Goal: Information Seeking & Learning: Learn about a topic

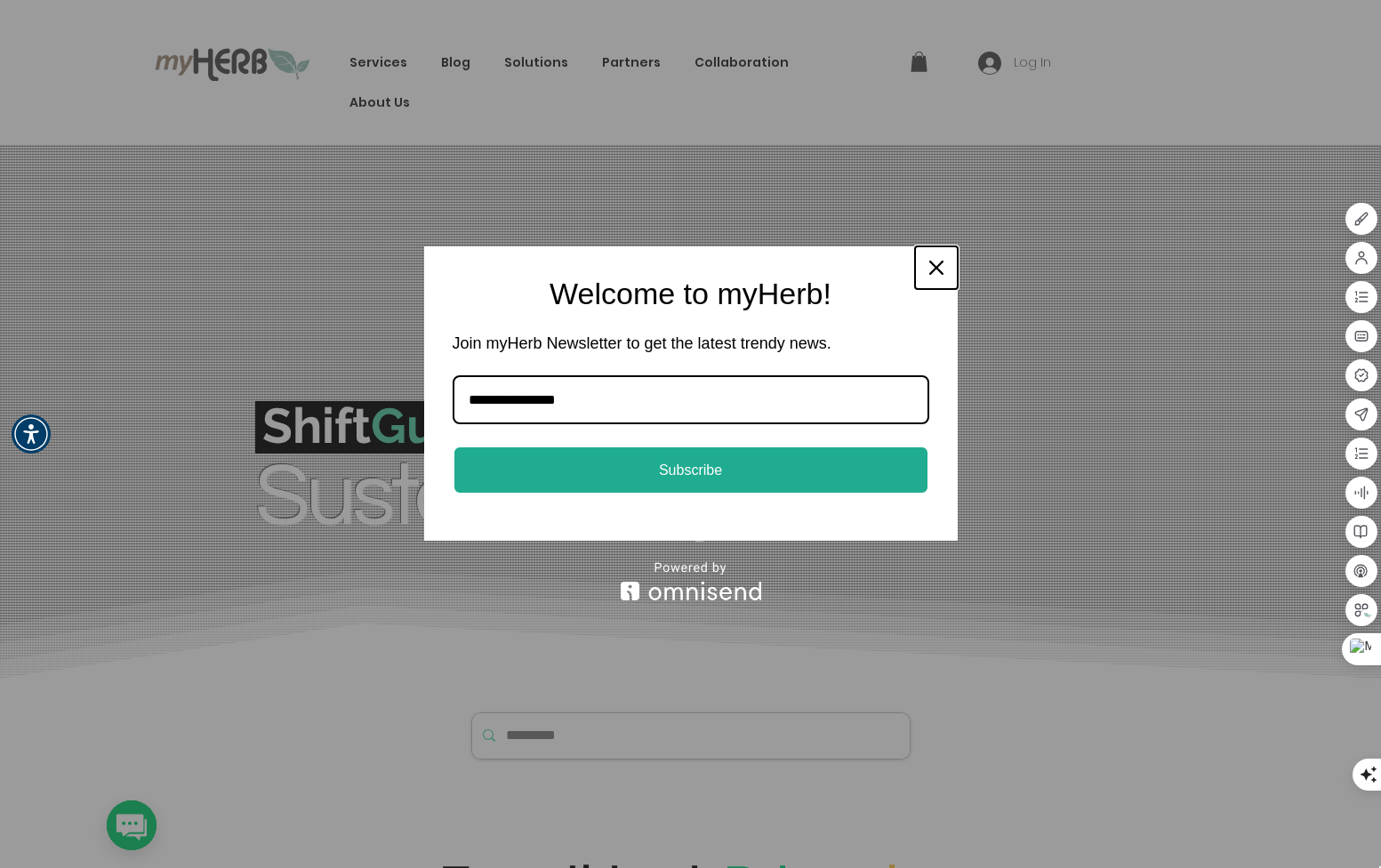
click at [938, 273] on icon "close icon" at bounding box center [935, 267] width 14 height 14
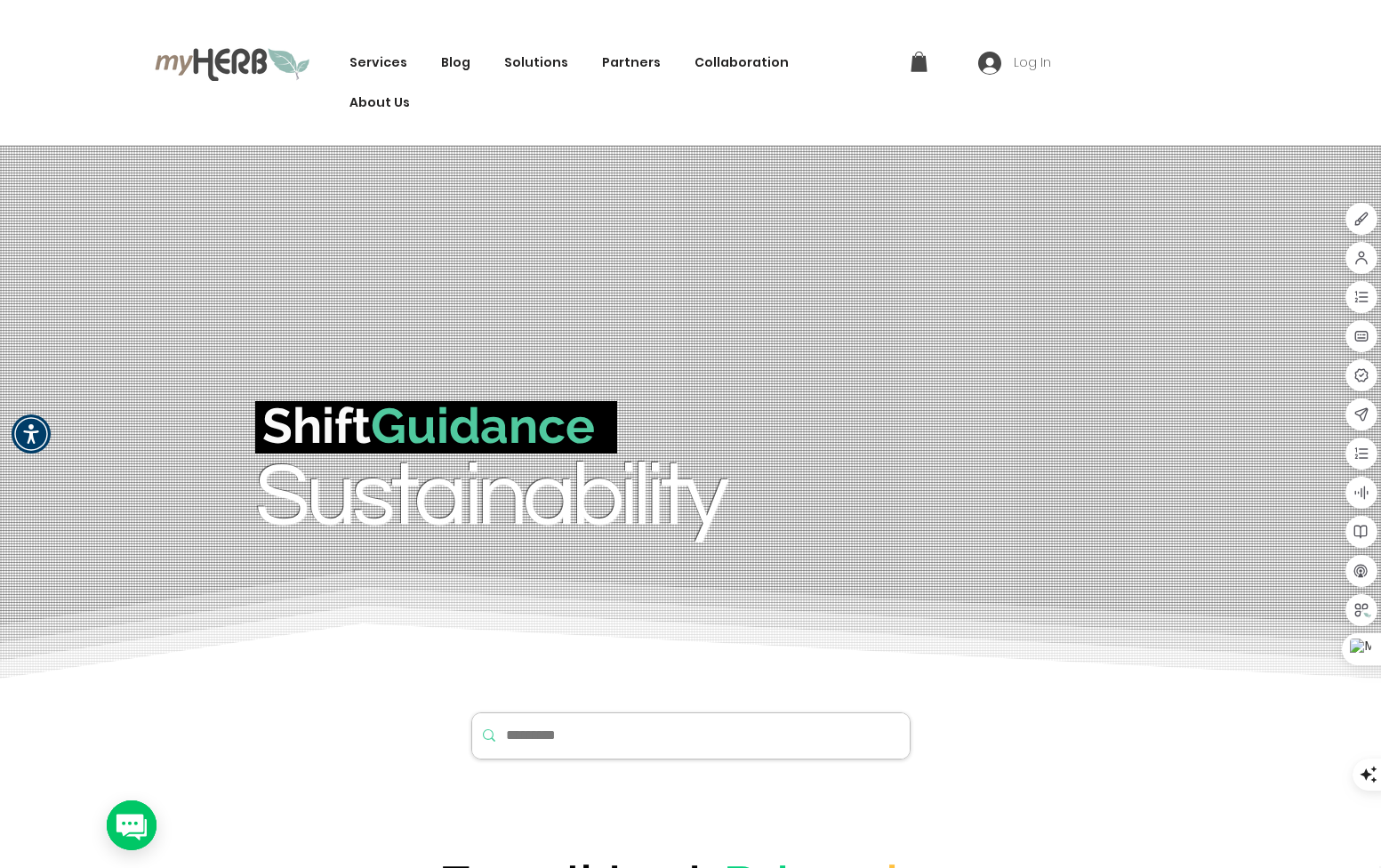
click at [515, 62] on span "Solutions" at bounding box center [536, 62] width 64 height 18
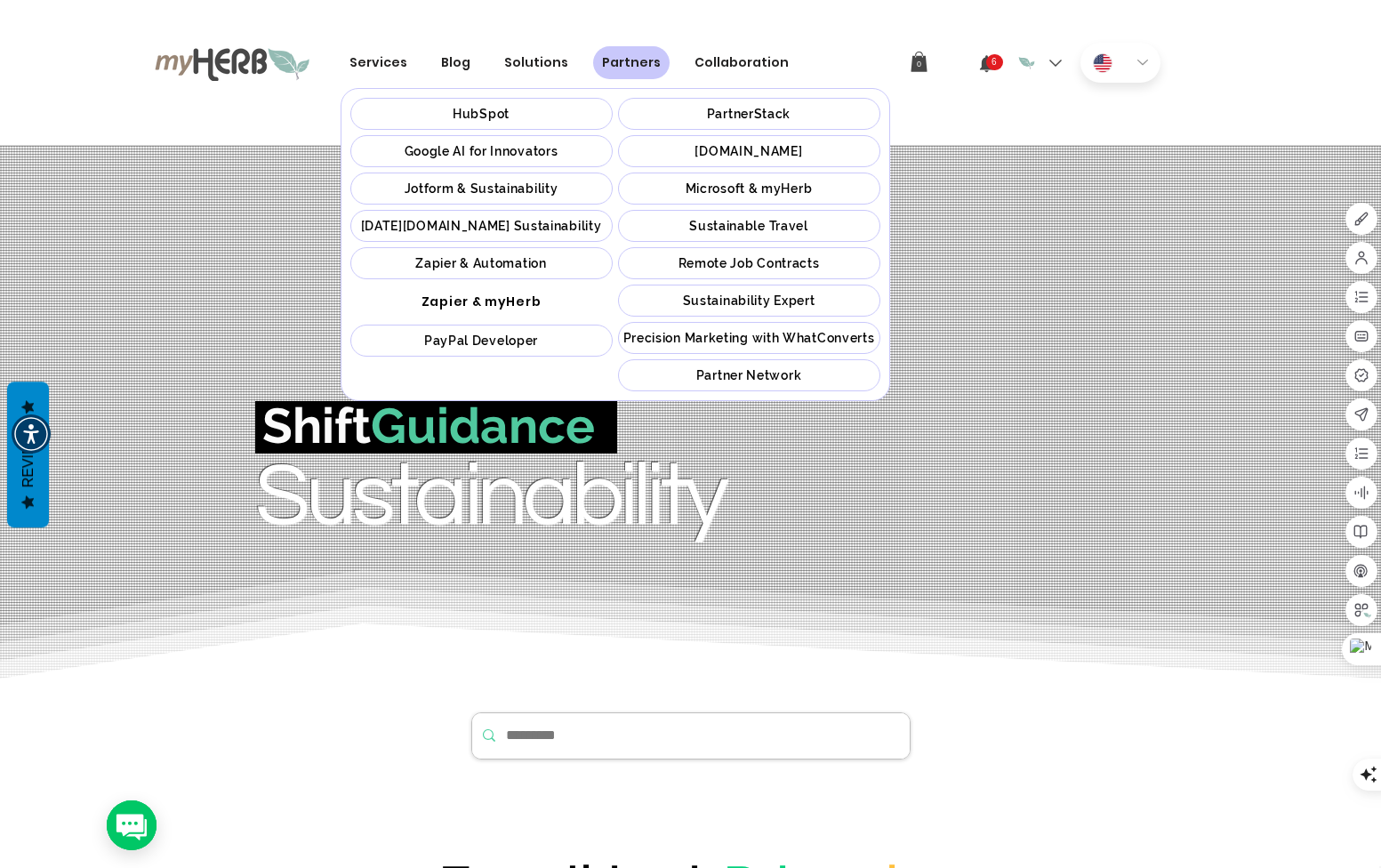
click at [512, 156] on span "Google AI for Innovators" at bounding box center [481, 151] width 154 height 14
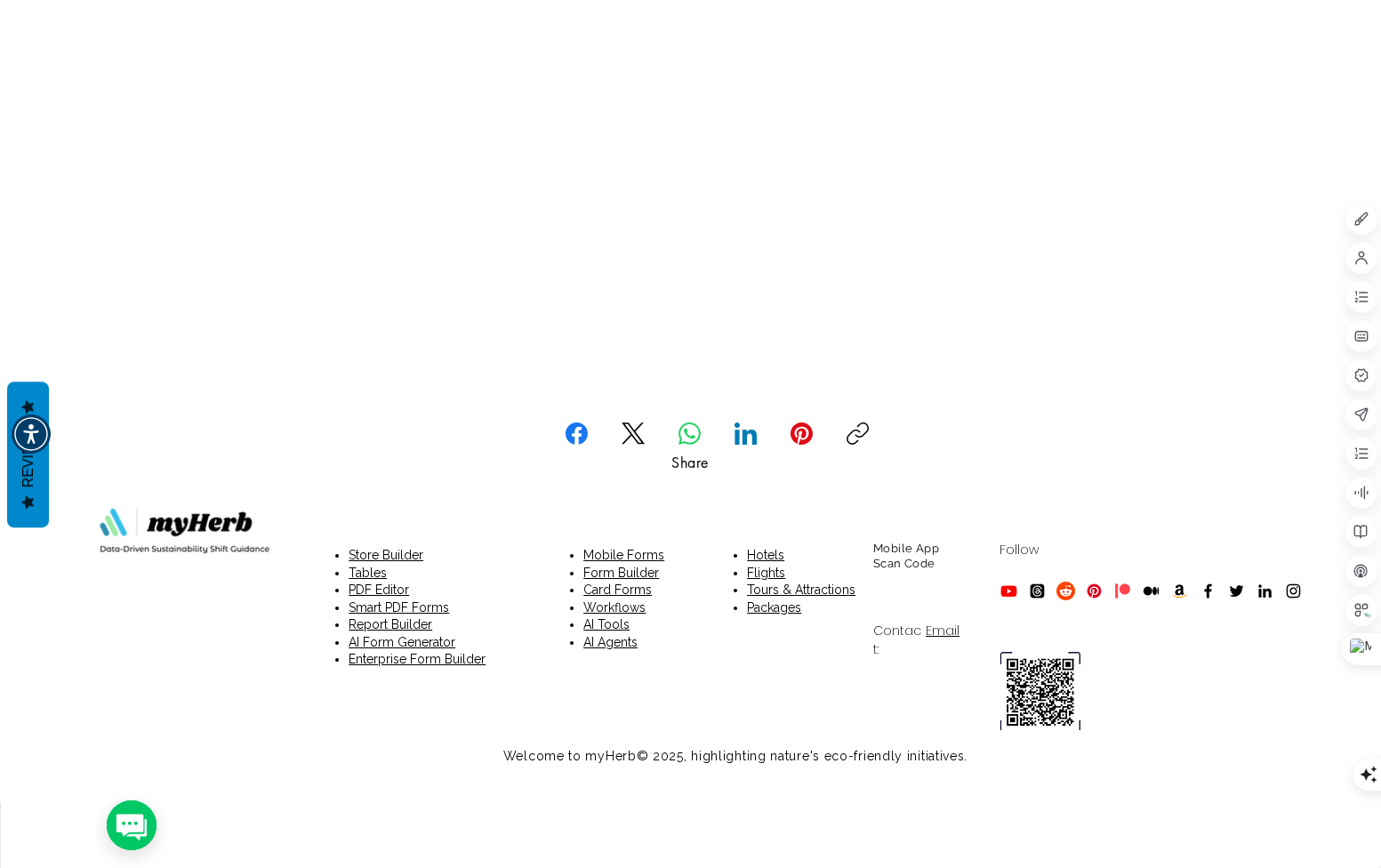
scroll to position [5955, 0]
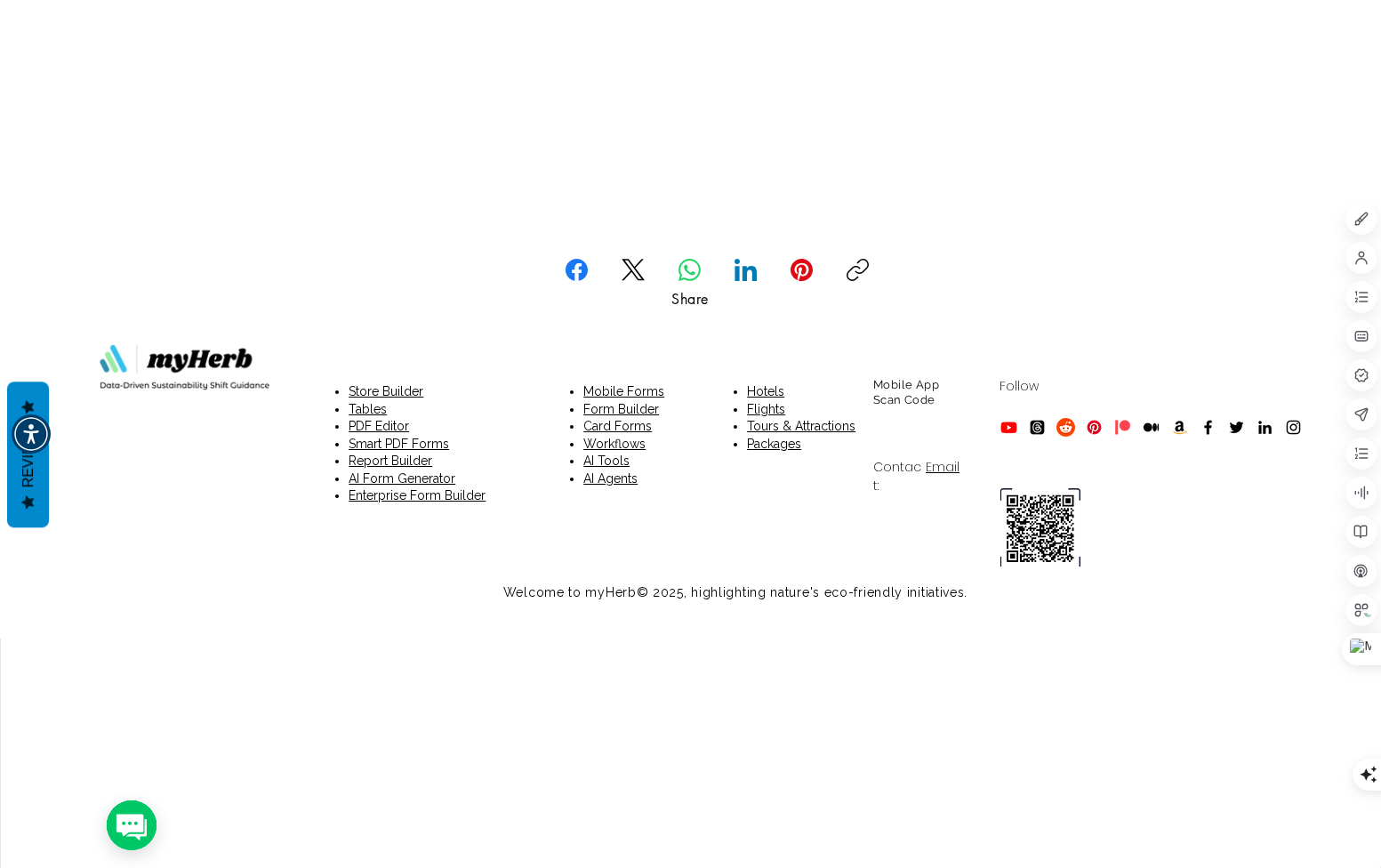
click at [739, 277] on icon "LinkedIn" at bounding box center [745, 269] width 22 height 22
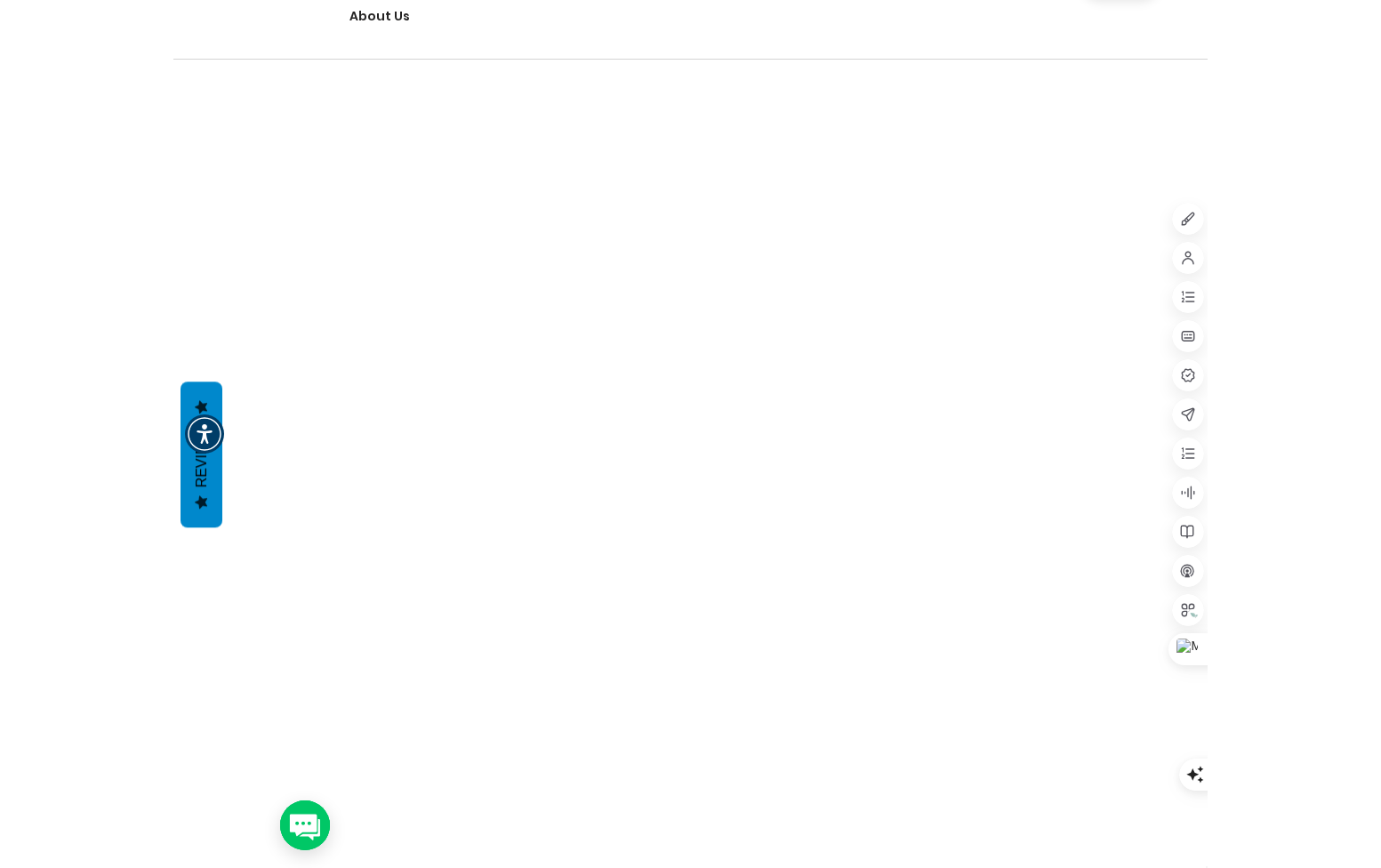
scroll to position [0, 0]
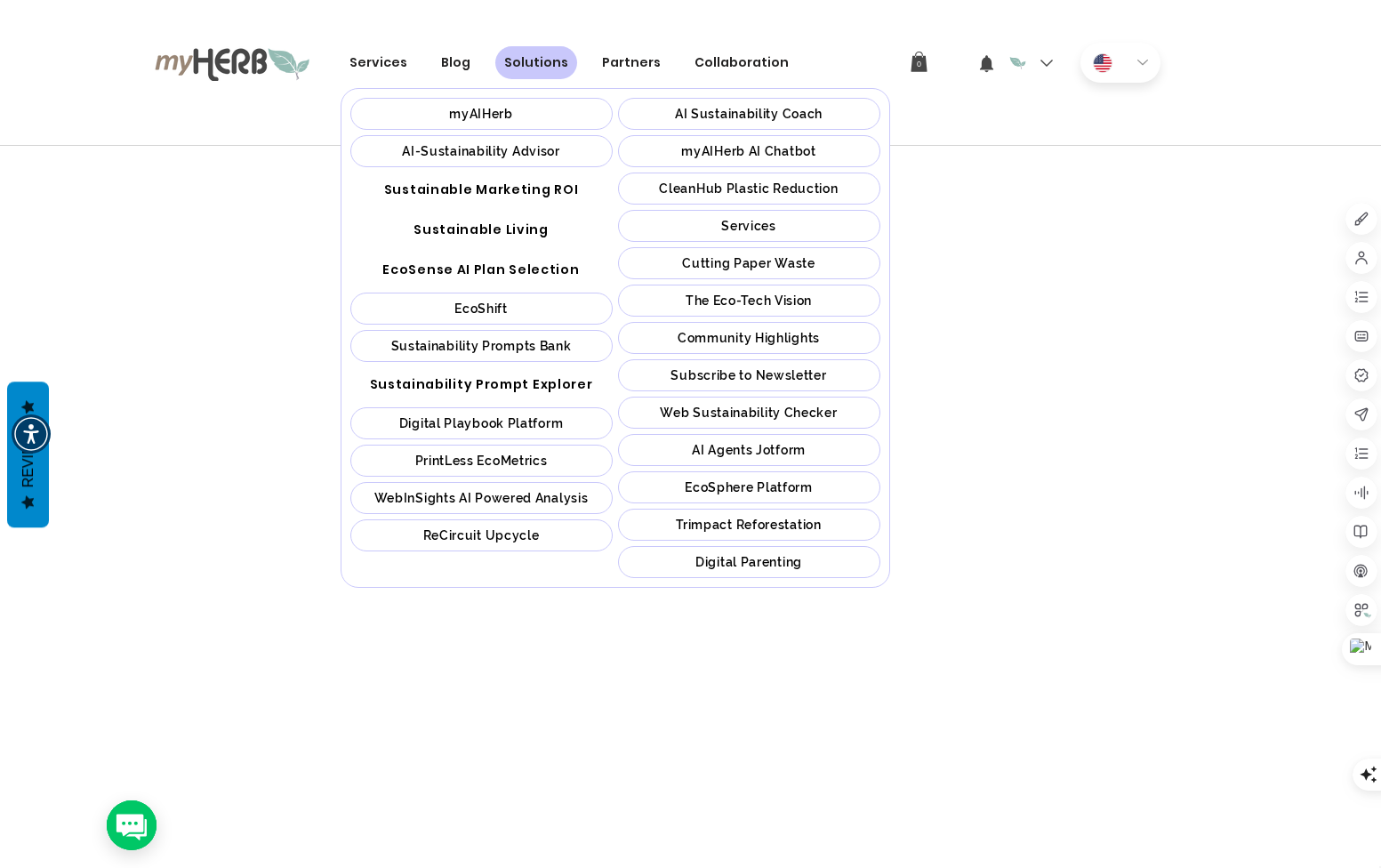
click at [517, 345] on span "Sustainability Prompts Bank" at bounding box center [481, 346] width 181 height 14
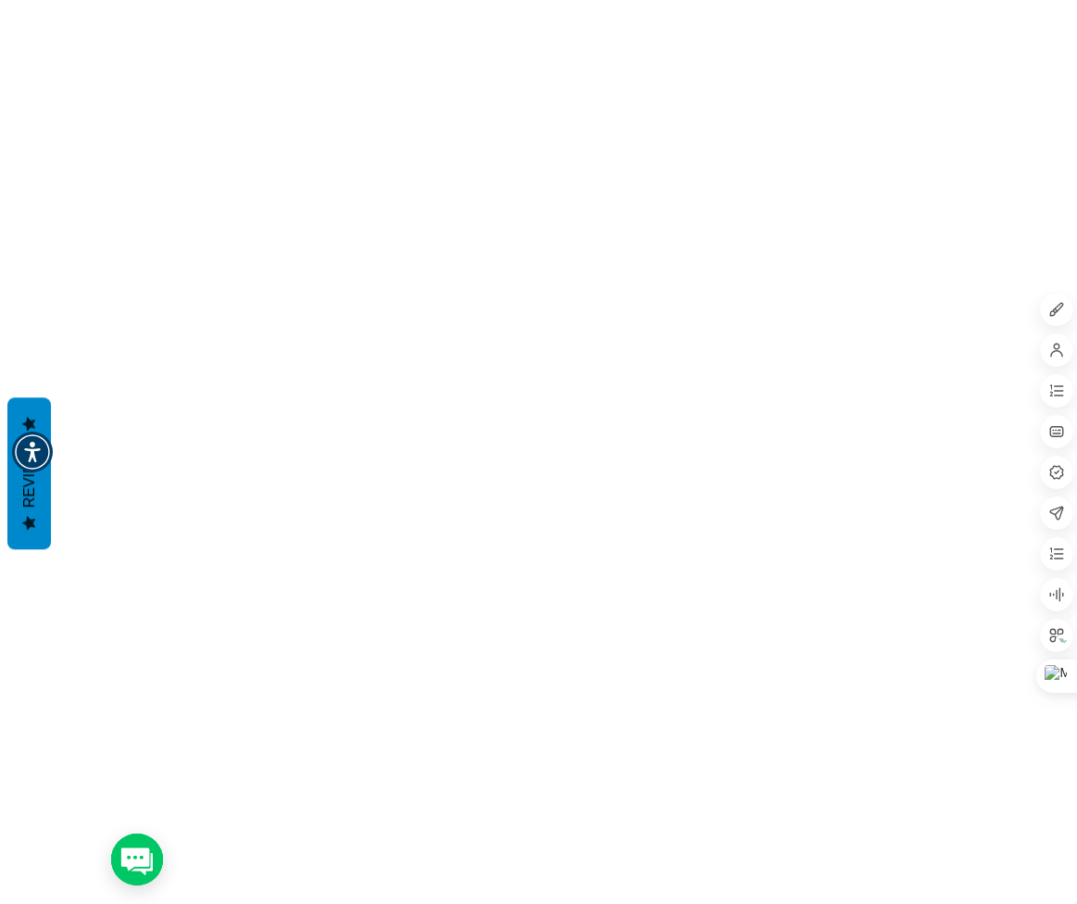
scroll to position [4679, 0]
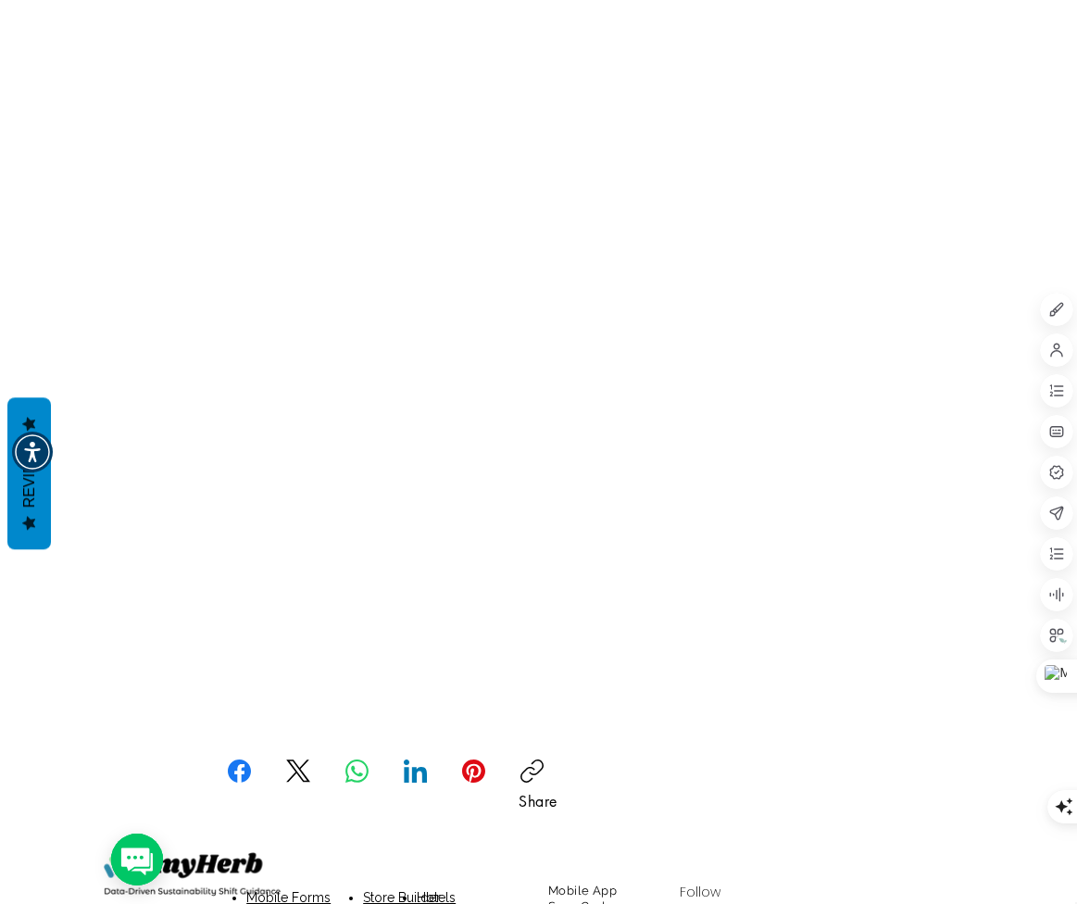
scroll to position [2499, 0]
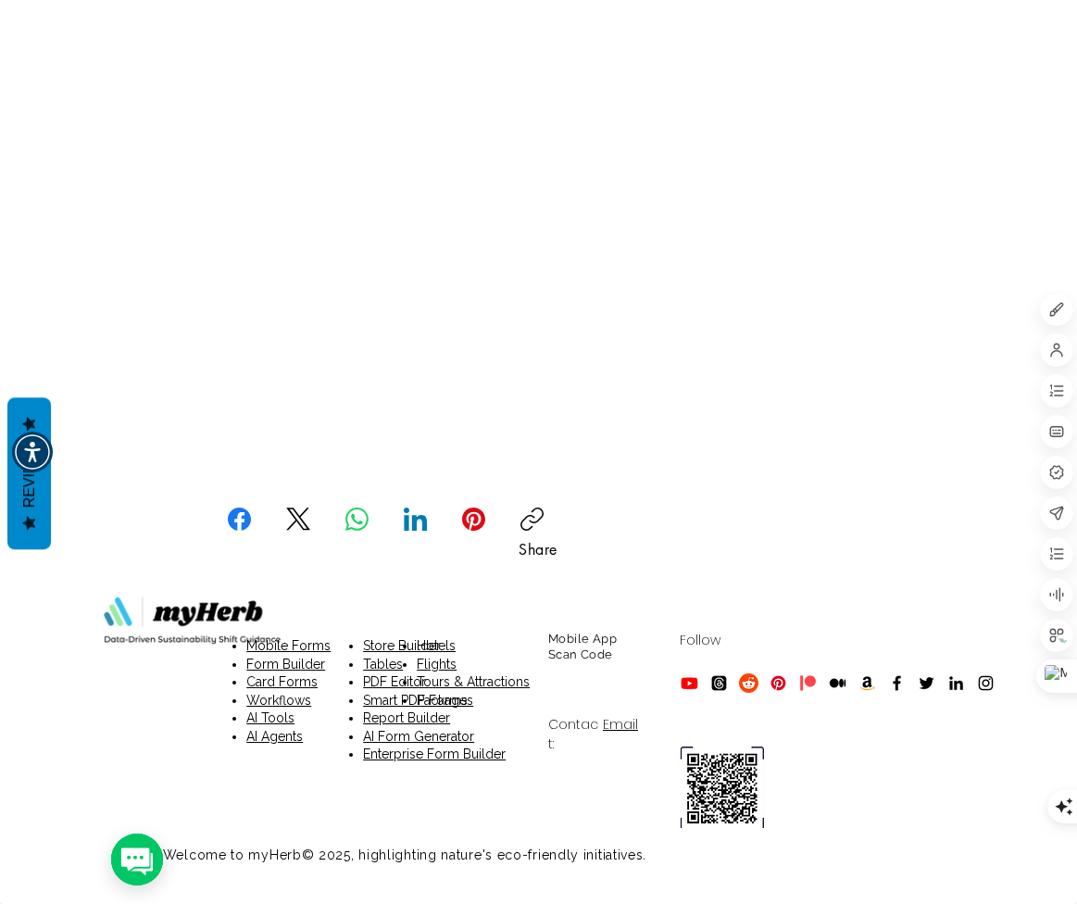
click at [415, 525] on icon "LinkedIn" at bounding box center [419, 523] width 15 height 16
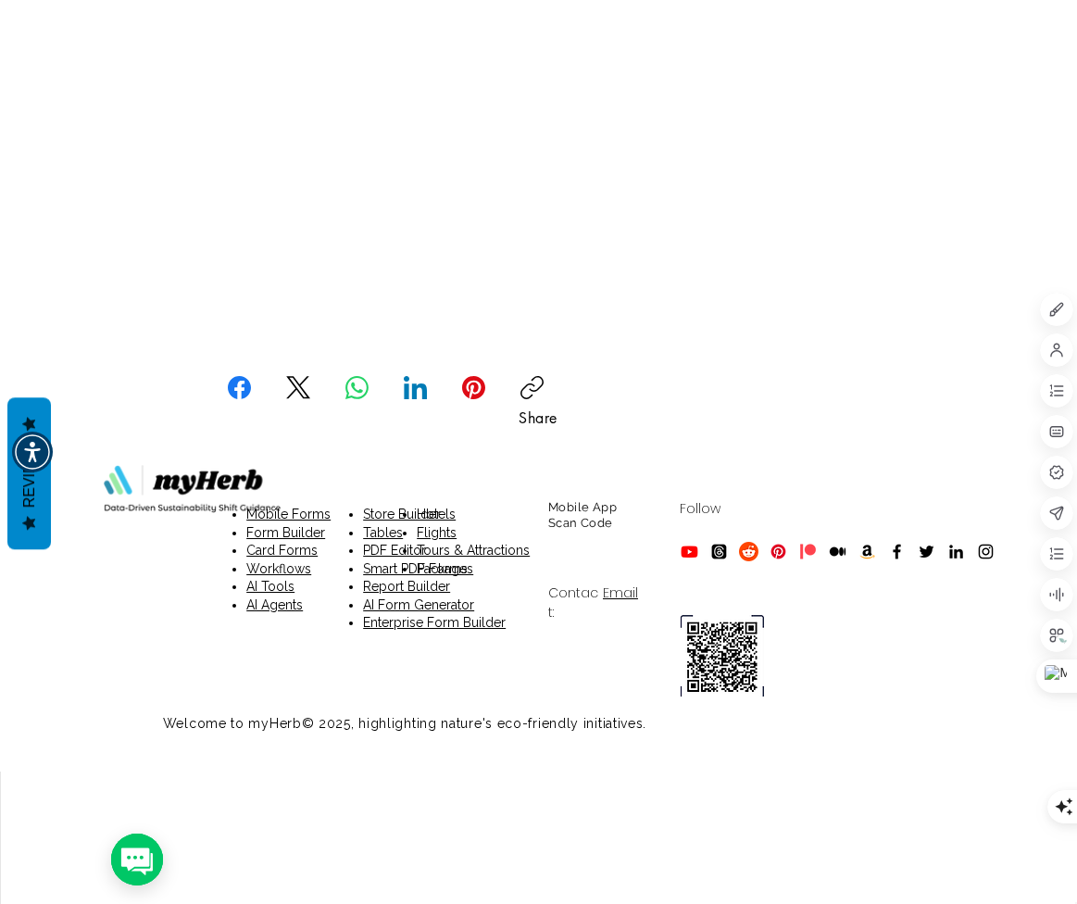
scroll to position [2602, 0]
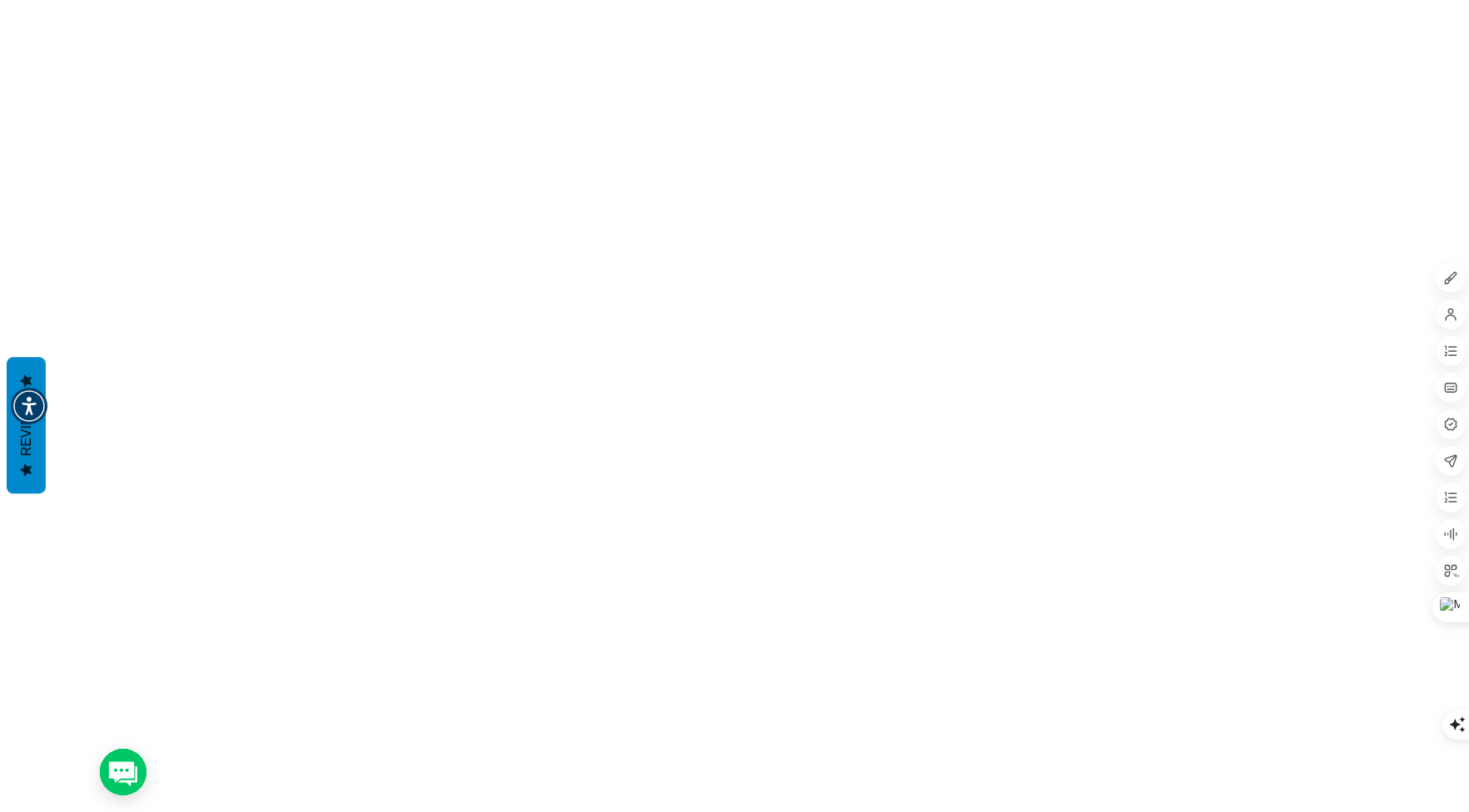
scroll to position [4823, 0]
